Goal: Browse casually: Explore the website without a specific task or goal

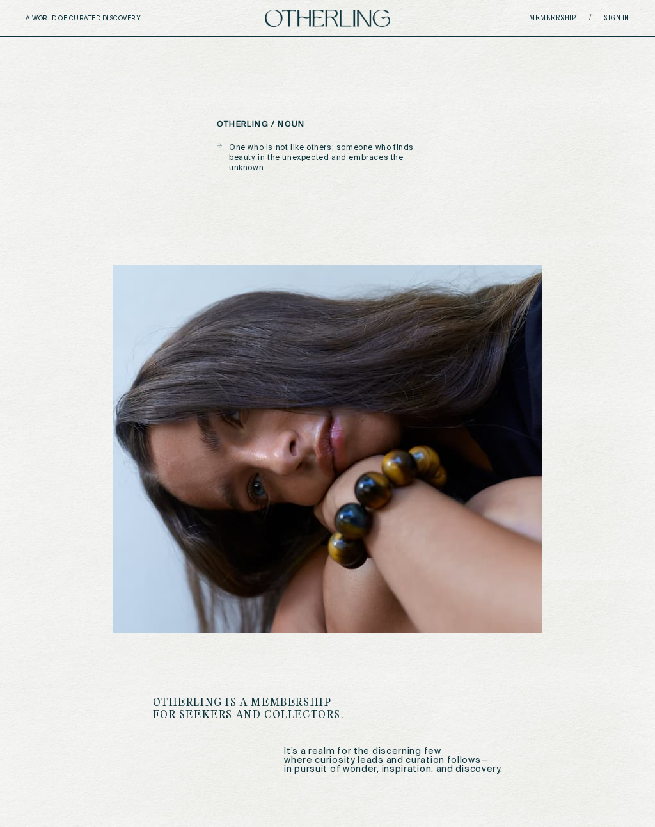
click at [609, 19] on link "Sign in" at bounding box center [617, 19] width 26 height 8
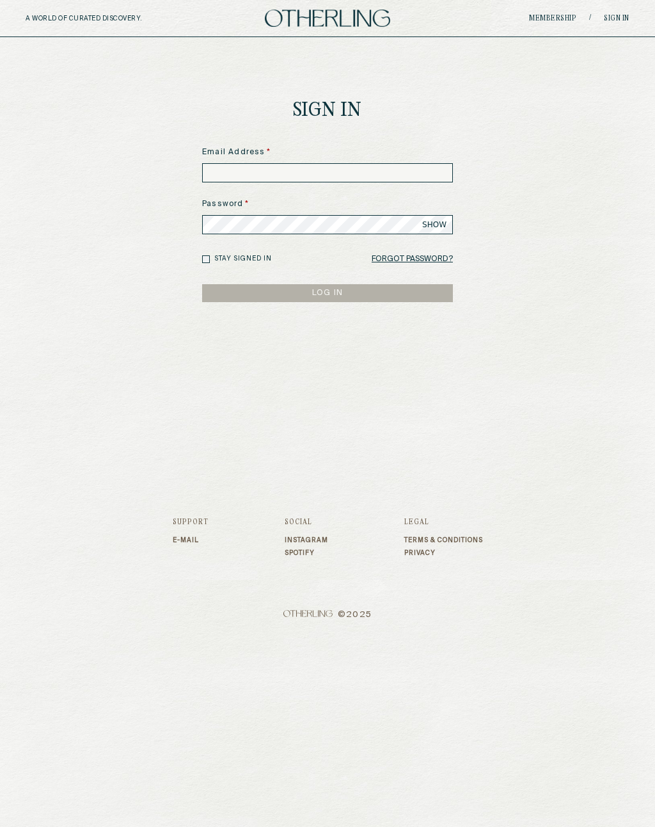
click at [282, 175] on input at bounding box center [327, 172] width 251 height 19
type input "**********"
click at [334, 245] on form "**********" at bounding box center [327, 225] width 251 height 156
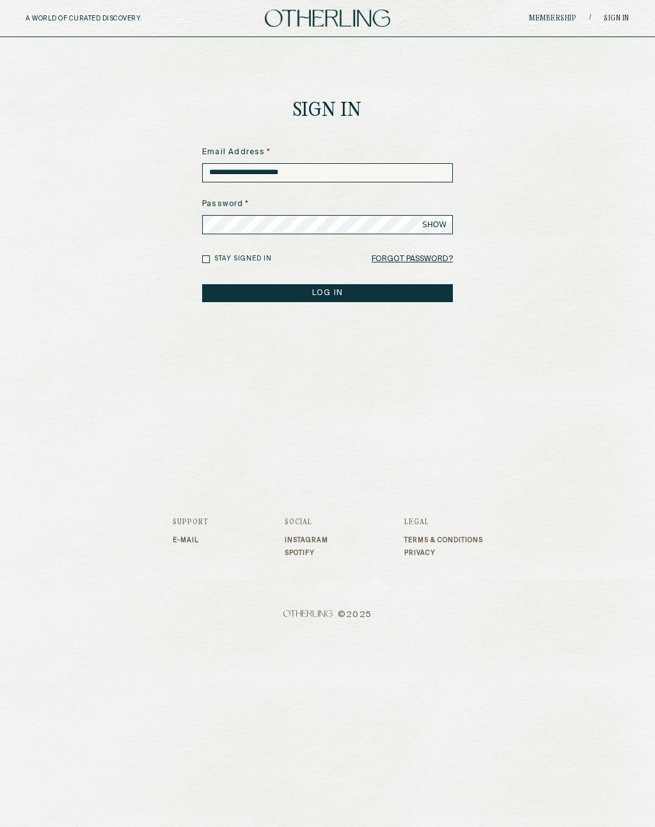
click at [378, 298] on button "LOG IN" at bounding box center [327, 293] width 251 height 18
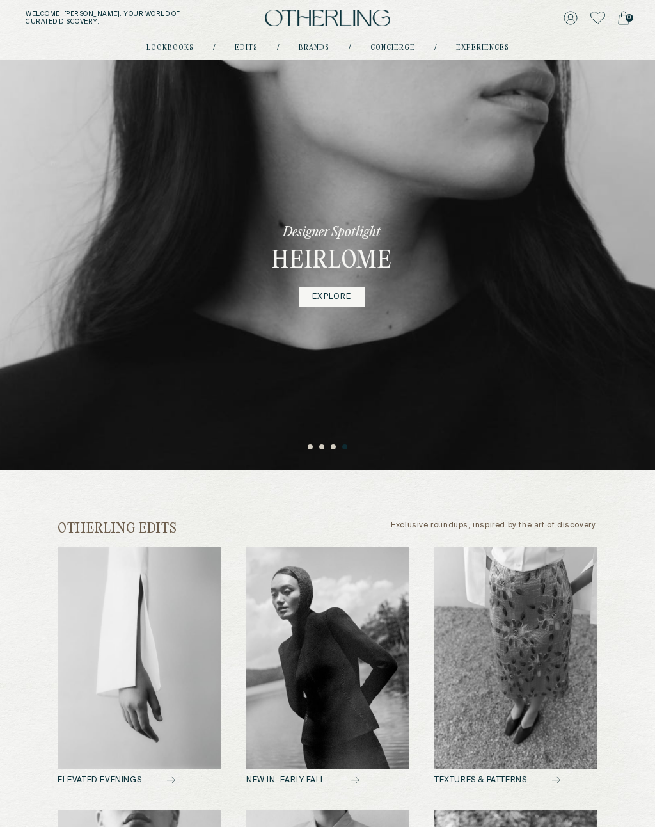
click at [342, 301] on link "EXPLORE" at bounding box center [332, 296] width 66 height 19
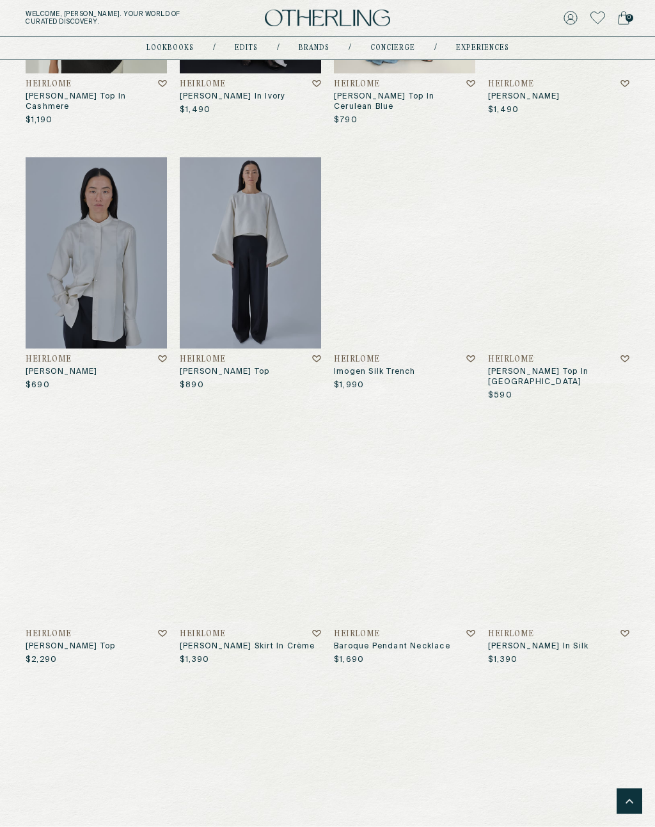
scroll to position [2034, 0]
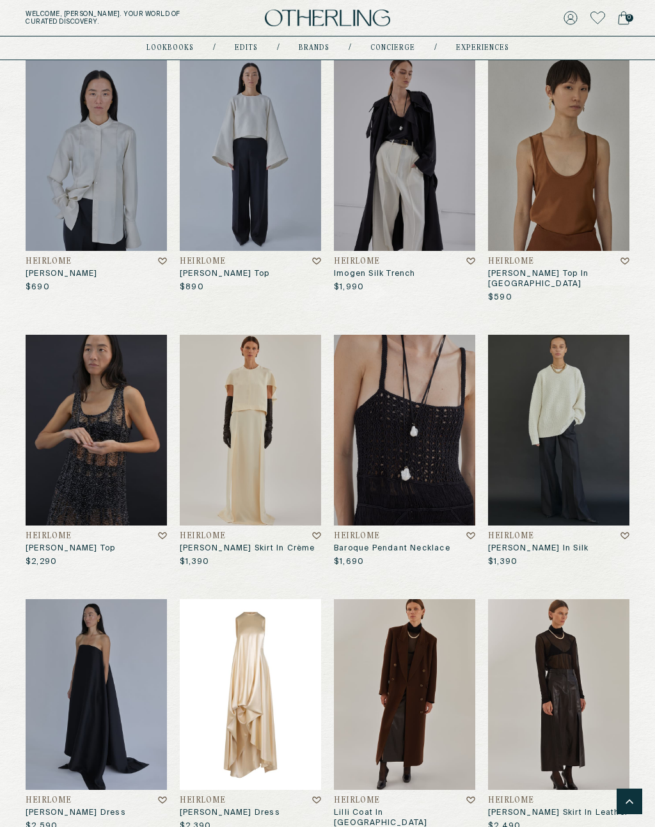
click at [232, 714] on img at bounding box center [250, 694] width 141 height 191
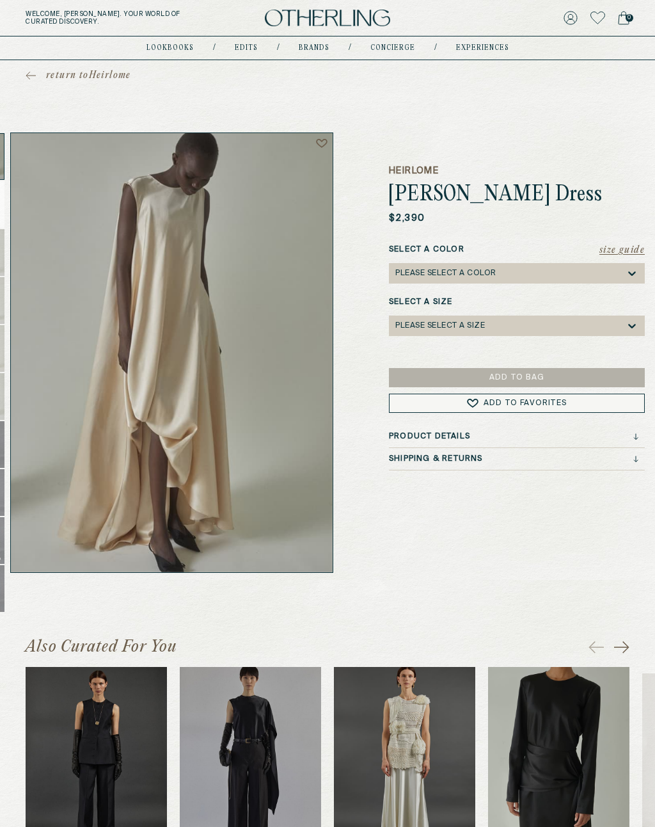
click at [236, 465] on img at bounding box center [172, 352] width 322 height 439
click at [317, 147] on icon at bounding box center [322, 143] width 12 height 10
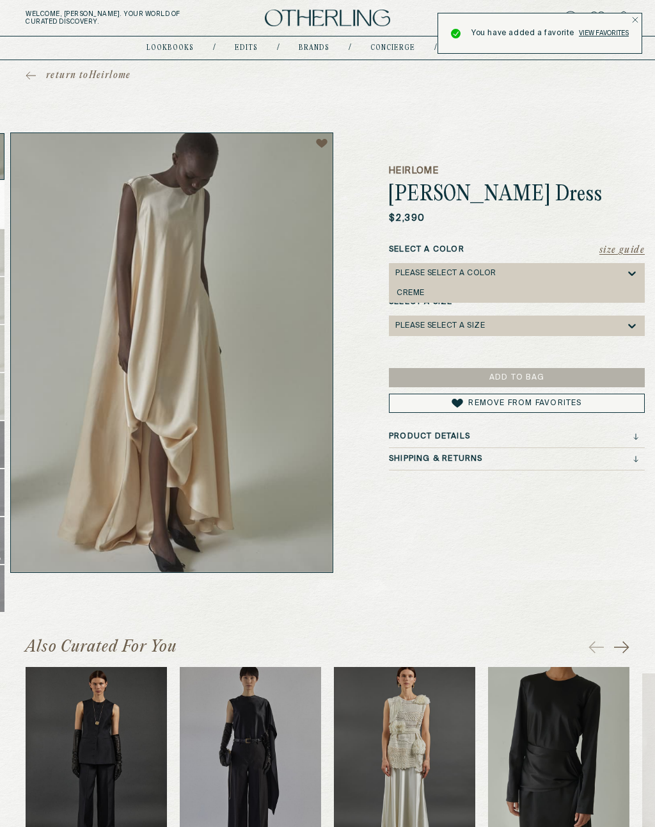
click at [610, 175] on h5 "Heirlome" at bounding box center [517, 170] width 256 height 13
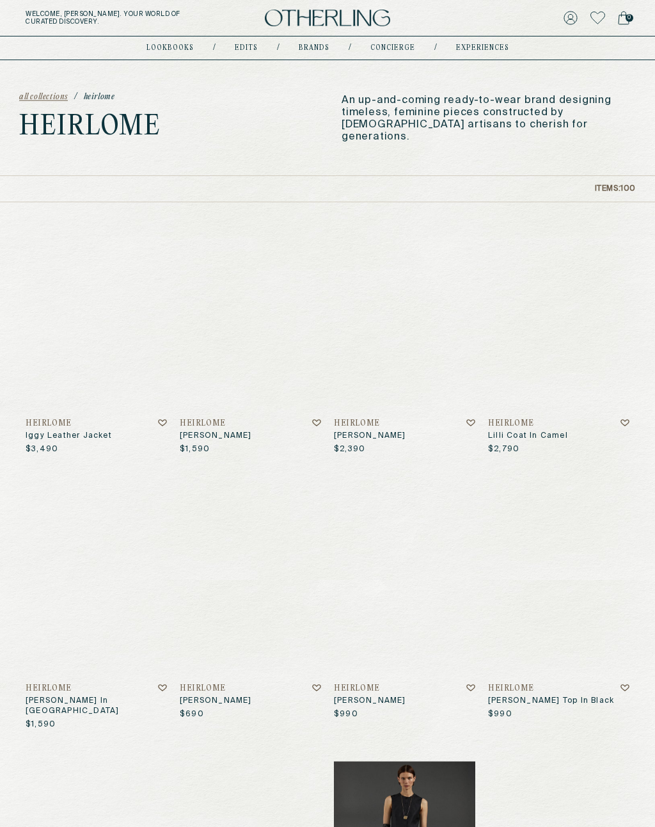
scroll to position [2034, 0]
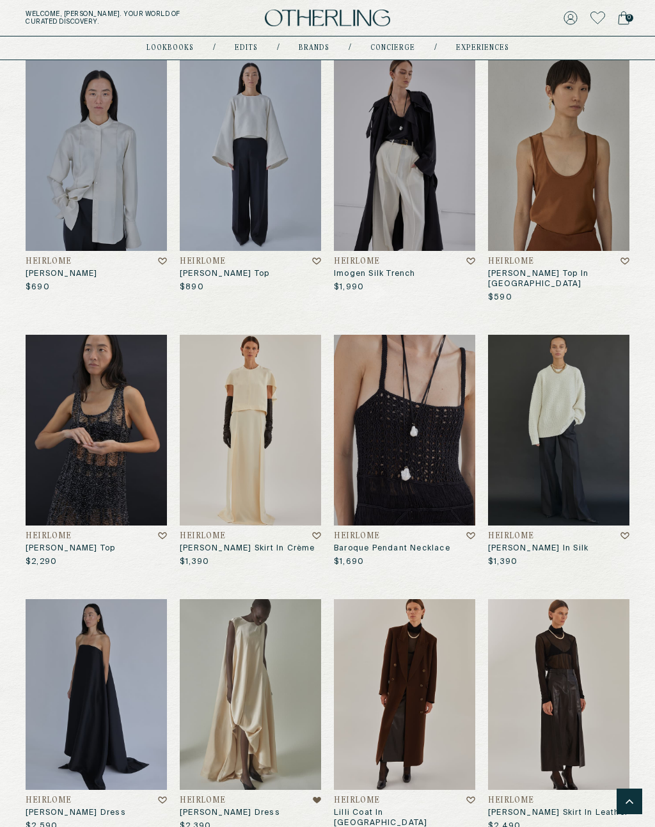
click at [337, 4] on div "Welcome, [PERSON_NAME] . Your world of curated discovery. 0" at bounding box center [327, 18] width 655 height 36
click at [347, 10] on img at bounding box center [327, 18] width 125 height 17
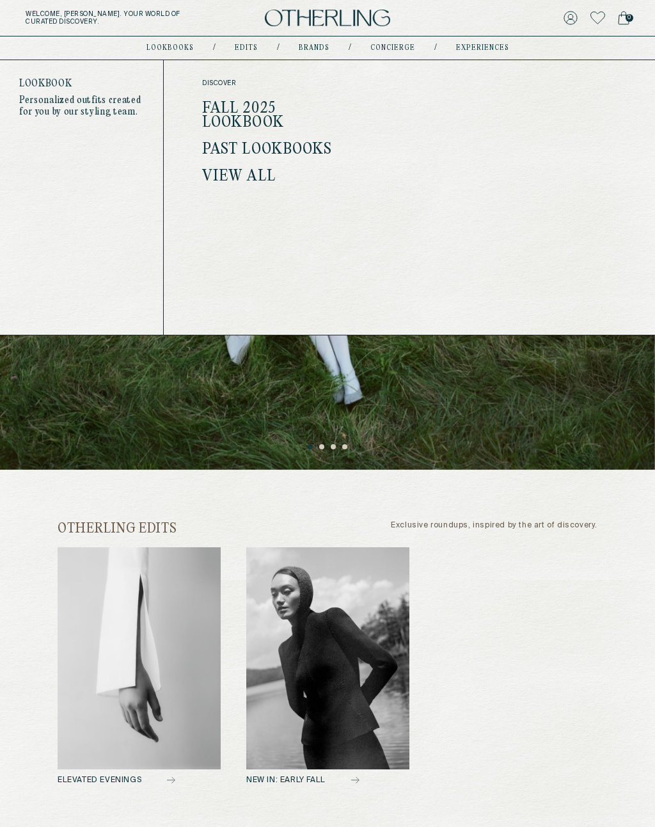
click at [253, 121] on link "Fall 2025 Lookbook" at bounding box center [243, 115] width 82 height 31
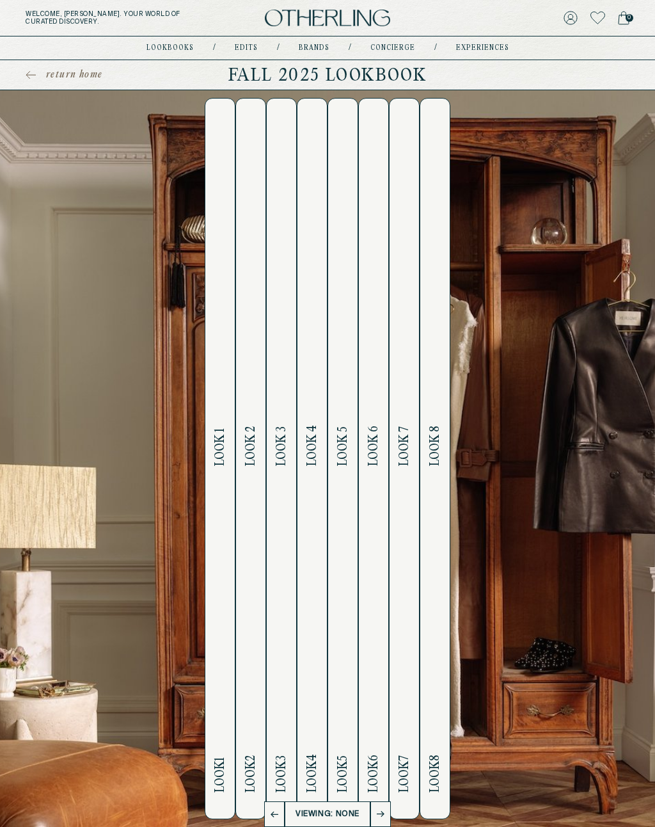
click at [215, 723] on h2 "Look 1 Look 1" at bounding box center [220, 459] width 15 height 720
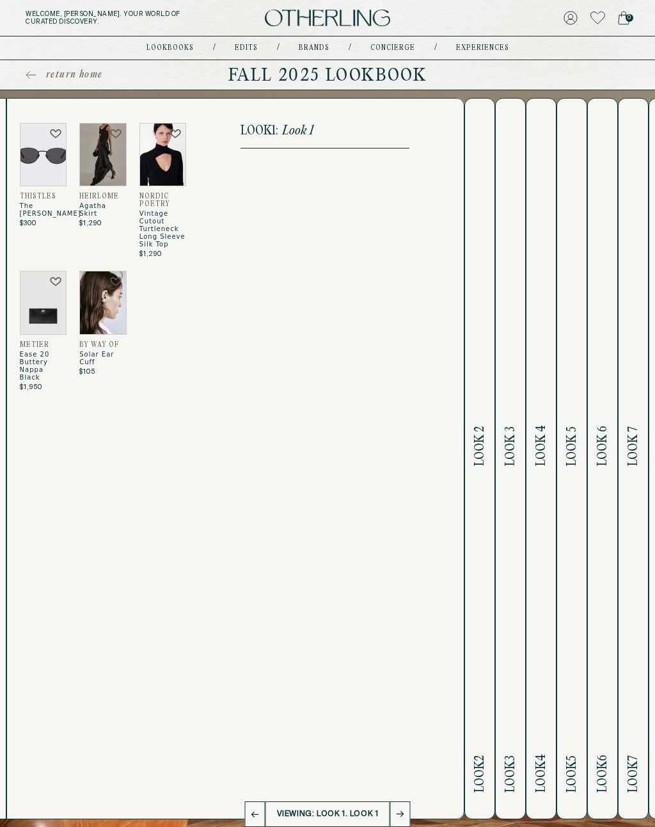
click at [49, 185] on img at bounding box center [43, 154] width 47 height 63
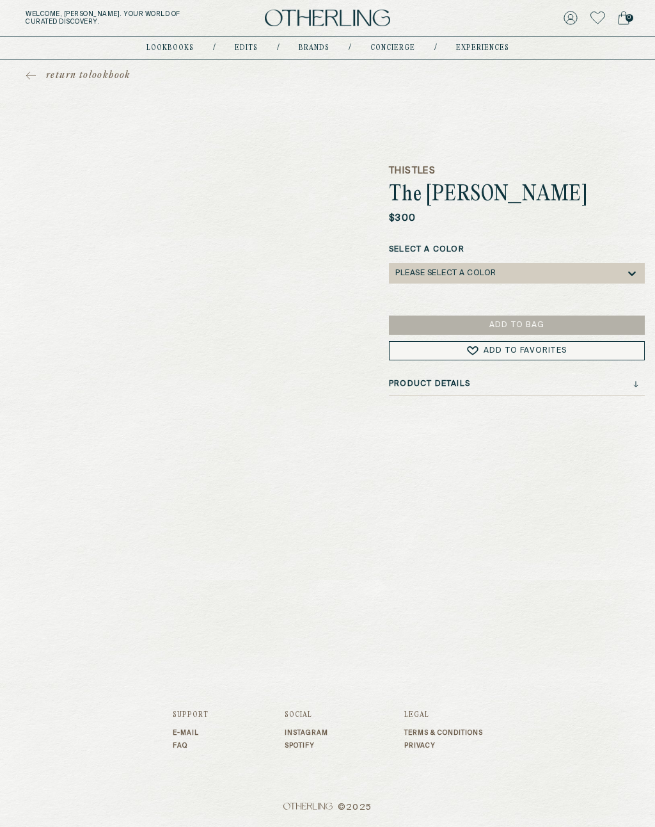
click at [34, 70] on link "return to lookbook" at bounding box center [79, 75] width 106 height 13
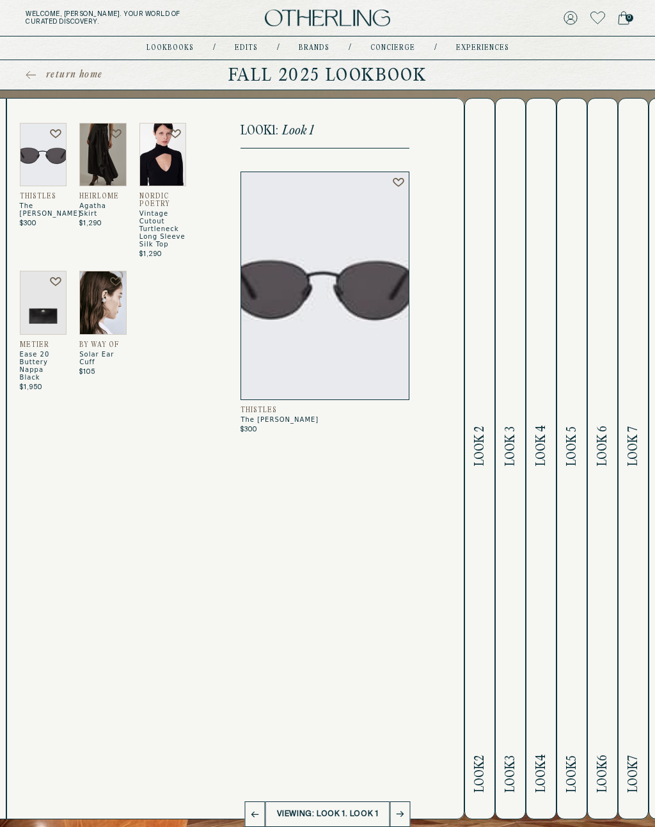
click at [108, 173] on img at bounding box center [102, 154] width 47 height 63
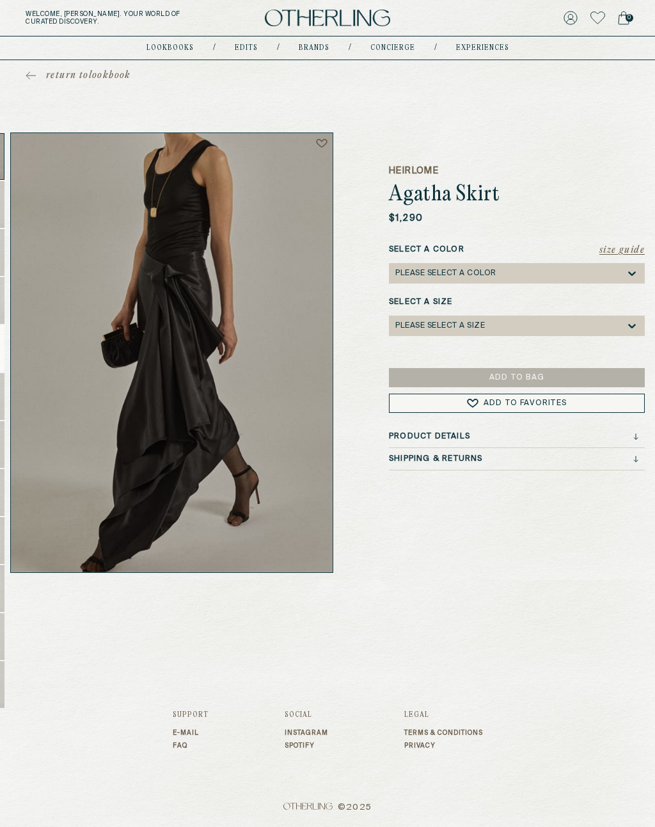
click at [30, 69] on link "return to lookbook" at bounding box center [79, 75] width 106 height 13
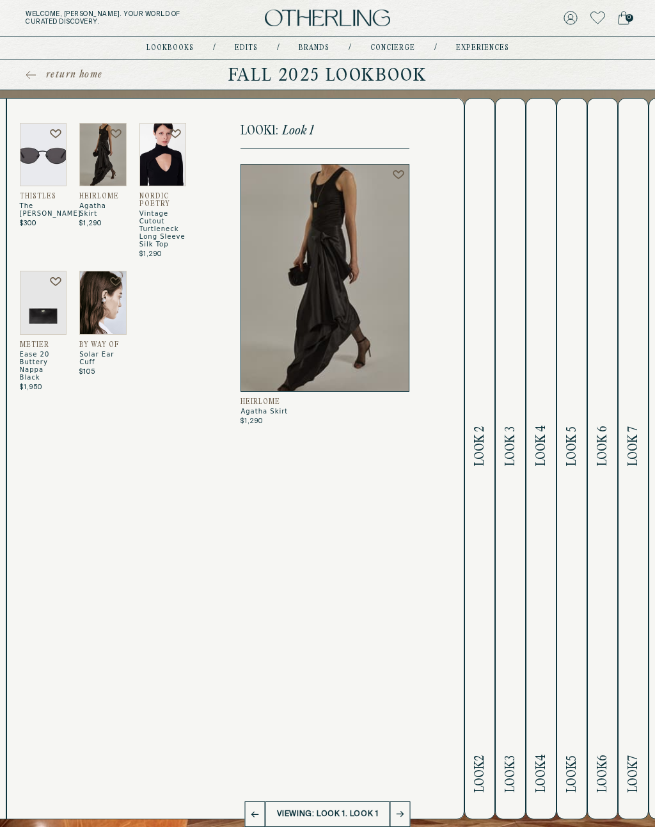
click at [488, 531] on button "Look 2 Look 2" at bounding box center [480, 458] width 31 height 721
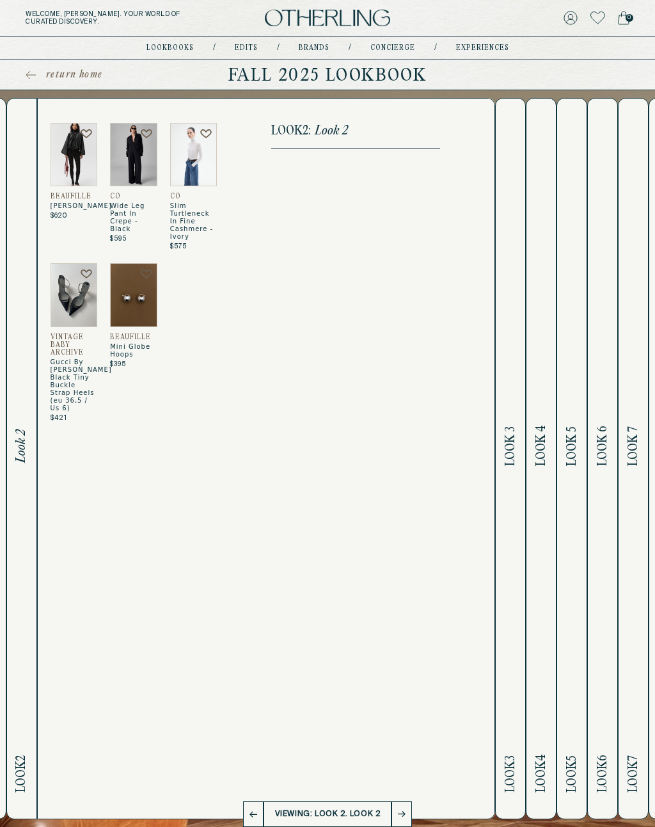
click at [22, 442] on span "Look 2" at bounding box center [21, 445] width 15 height 33
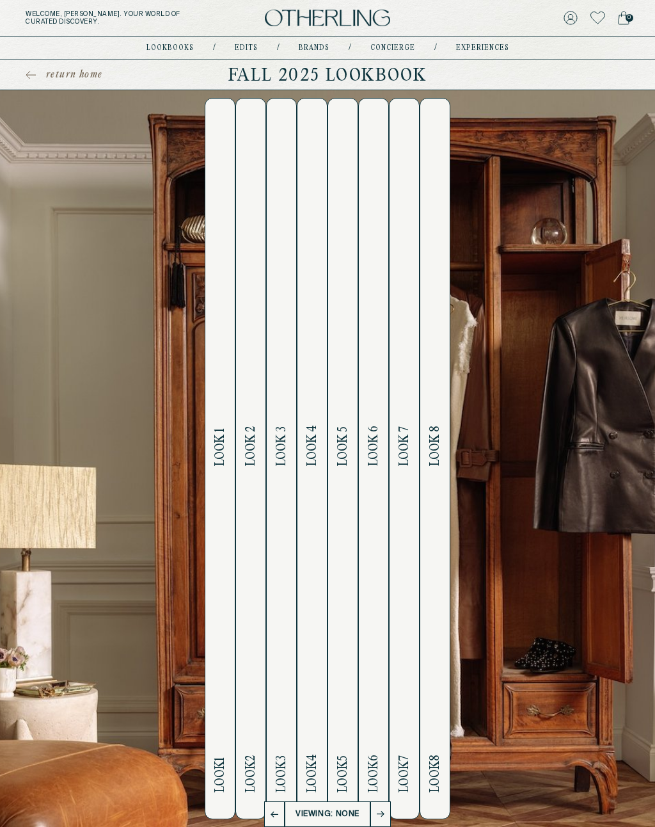
click at [214, 386] on h2 "Look 1 Look 1" at bounding box center [220, 459] width 15 height 720
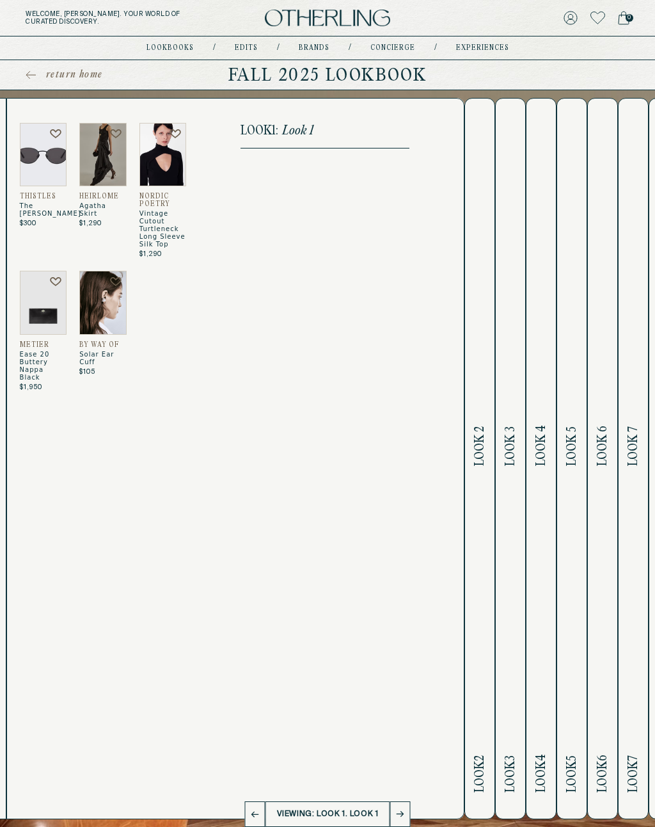
click at [31, 80] on link "return home" at bounding box center [64, 74] width 77 height 13
